Goal: Information Seeking & Learning: Learn about a topic

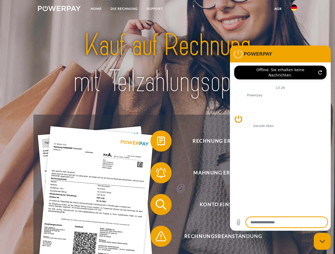
click at [59, 9] on img at bounding box center [59, 8] width 43 height 5
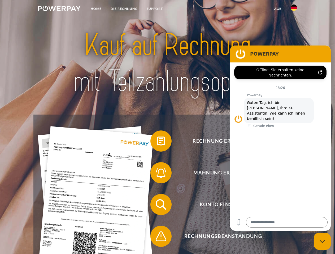
click at [294, 9] on img at bounding box center [293, 8] width 6 height 6
click at [277, 9] on link "agb" at bounding box center [278, 9] width 16 height 10
click at [157, 142] on span at bounding box center [153, 141] width 27 height 27
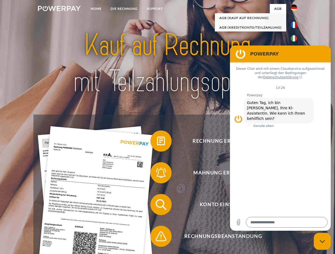
click at [157, 174] on div "Rechnung erhalten? Mahnung erhalten? Konto einsehen" at bounding box center [167, 221] width 268 height 212
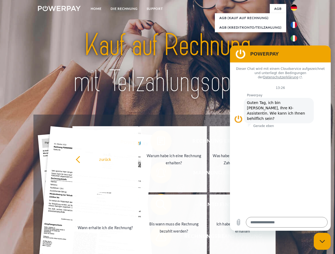
click at [157, 206] on link "Bis wann muss die Rechnung bezahlt werden?" at bounding box center [174, 228] width 66 height 66
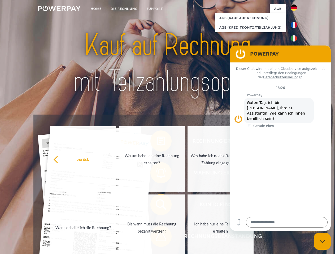
click at [157, 238] on span at bounding box center [153, 236] width 27 height 27
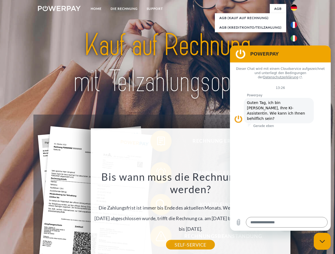
click at [322, 242] on icon "Messaging-Fenster schließen" at bounding box center [322, 241] width 6 height 3
type textarea "*"
